Goal: Information Seeking & Learning: Learn about a topic

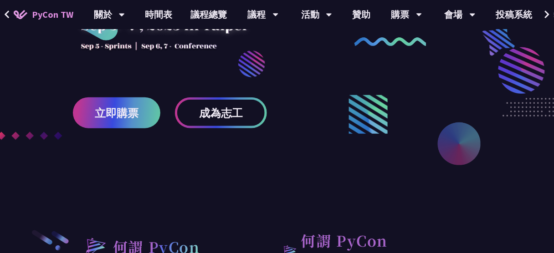
scroll to position [219, 0]
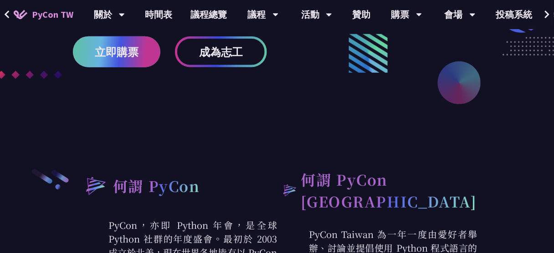
click at [111, 55] on span "立即購票" at bounding box center [117, 51] width 44 height 11
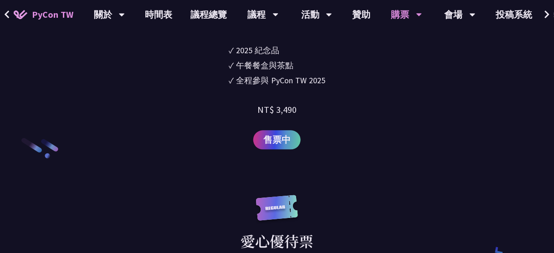
scroll to position [1385, 0]
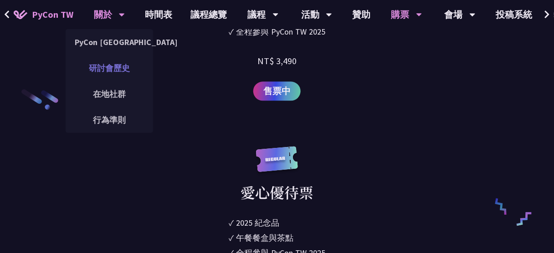
click at [97, 67] on link "研討會歷史" at bounding box center [109, 67] width 87 height 21
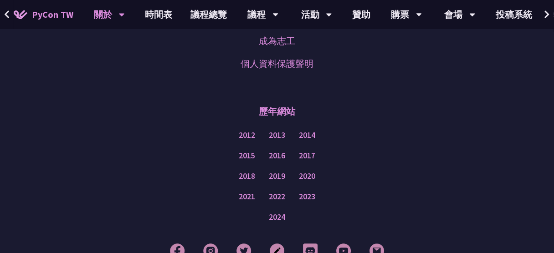
scroll to position [1986, 0]
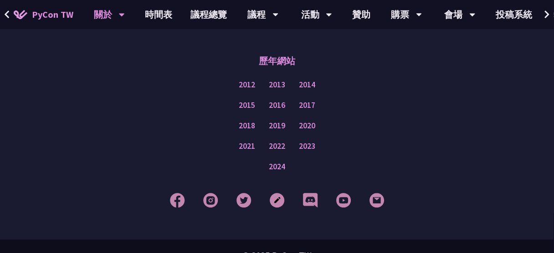
click at [56, 19] on span "PyCon TW" at bounding box center [52, 15] width 41 height 14
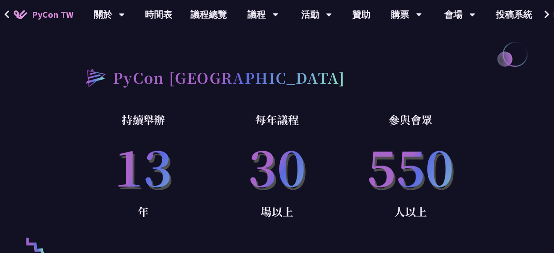
scroll to position [547, 0]
click at [225, 13] on link "議程總覽" at bounding box center [209, 14] width 55 height 29
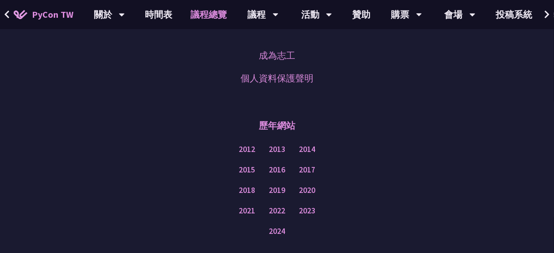
scroll to position [1255, 0]
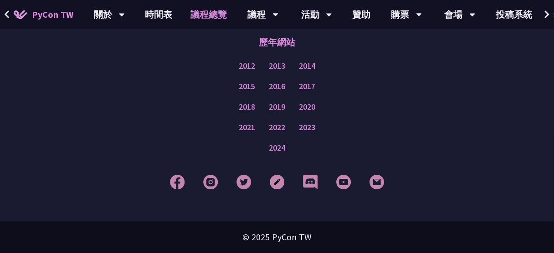
scroll to position [547, 0]
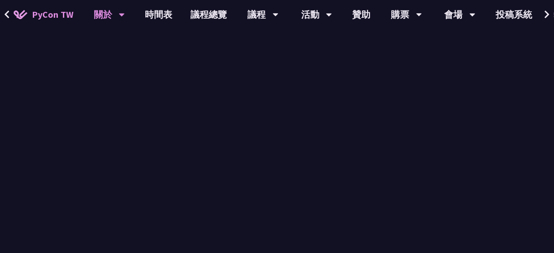
scroll to position [1986, 0]
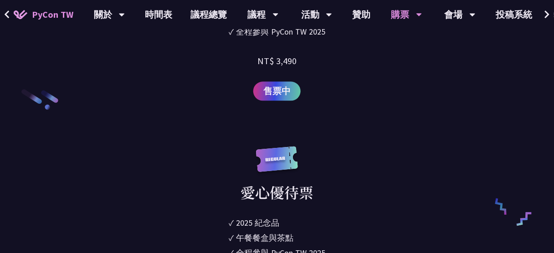
scroll to position [219, 0]
